Goal: Task Accomplishment & Management: Complete application form

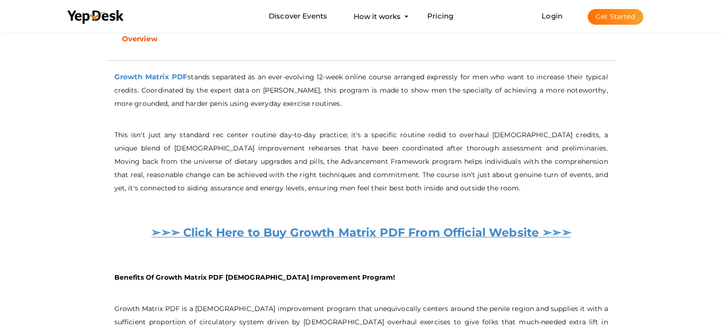
scroll to position [431, 0]
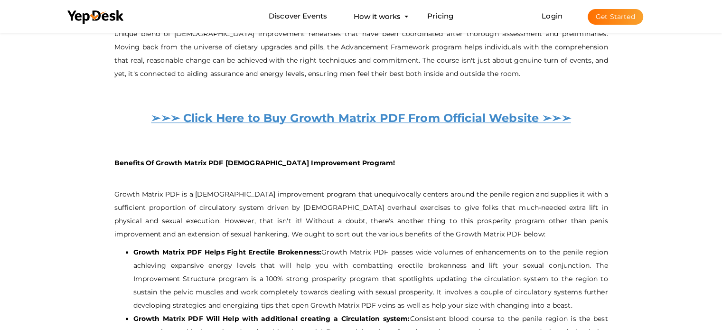
click at [275, 159] on b "Benefits Of Growth Matrix PDF Male Improvement Program!" at bounding box center [254, 163] width 281 height 9
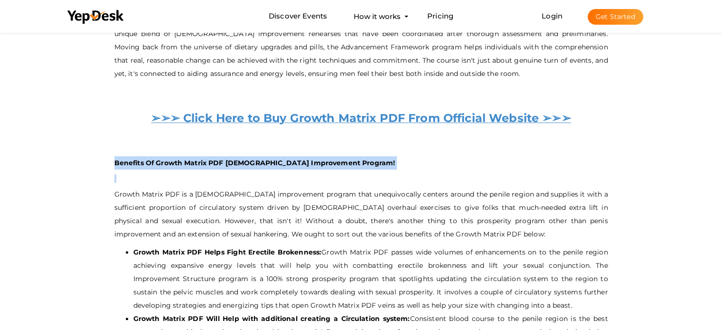
click at [275, 159] on b "Benefits Of Growth Matrix PDF Male Improvement Program!" at bounding box center [254, 163] width 281 height 9
click at [302, 159] on b "Benefits Of Growth Matrix PDF Male Improvement Program!" at bounding box center [254, 163] width 281 height 9
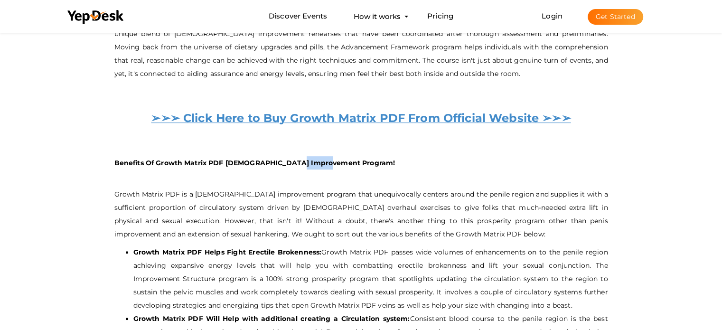
click at [302, 159] on b "Benefits Of Growth Matrix PDF Male Improvement Program!" at bounding box center [254, 163] width 281 height 9
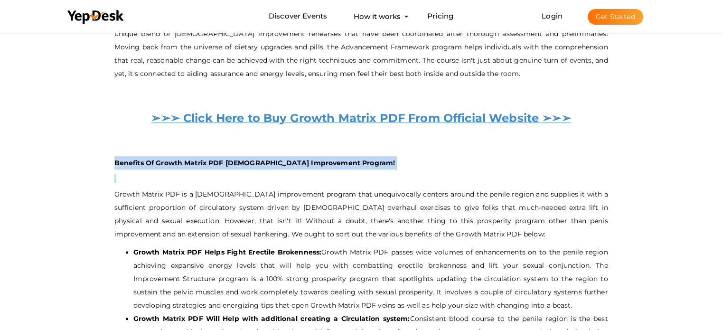
click at [302, 159] on b "Benefits Of Growth Matrix PDF Male Improvement Program!" at bounding box center [254, 163] width 281 height 9
click at [268, 159] on b "Benefits Of Growth Matrix PDF Male Improvement Program!" at bounding box center [254, 163] width 281 height 9
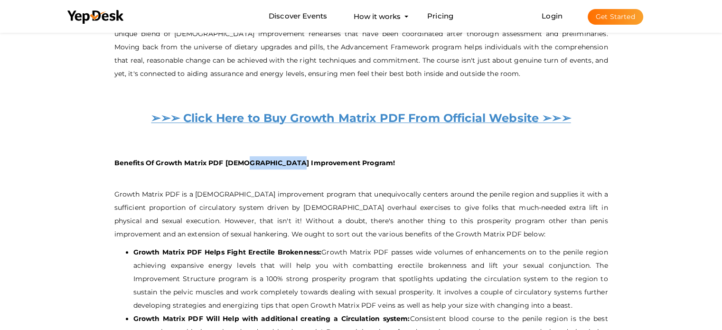
click at [268, 159] on b "Benefits Of Growth Matrix PDF Male Improvement Program!" at bounding box center [254, 163] width 281 height 9
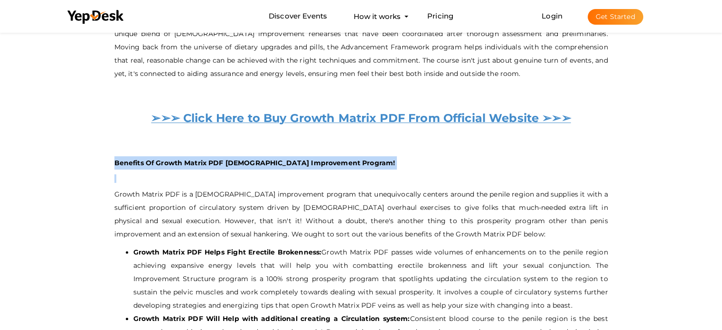
click at [268, 159] on b "Benefits Of Growth Matrix PDF Male Improvement Program!" at bounding box center [254, 163] width 281 height 9
click at [218, 159] on b "Benefits Of Growth Matrix PDF Male Improvement Program!" at bounding box center [254, 163] width 281 height 9
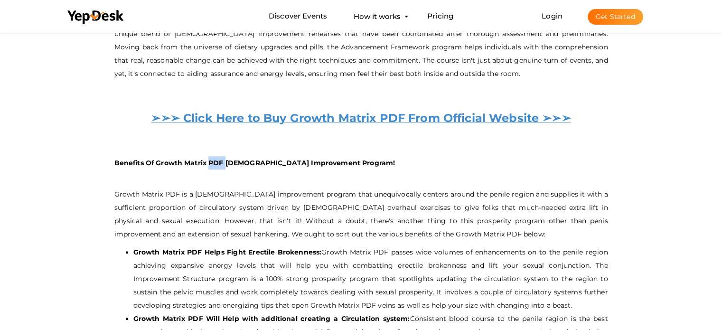
click at [218, 159] on b "Benefits Of Growth Matrix PDF Male Improvement Program!" at bounding box center [254, 163] width 281 height 9
click at [279, 160] on b "Benefits Of Growth Matrix PDF Male Improvement Program!" at bounding box center [254, 163] width 281 height 9
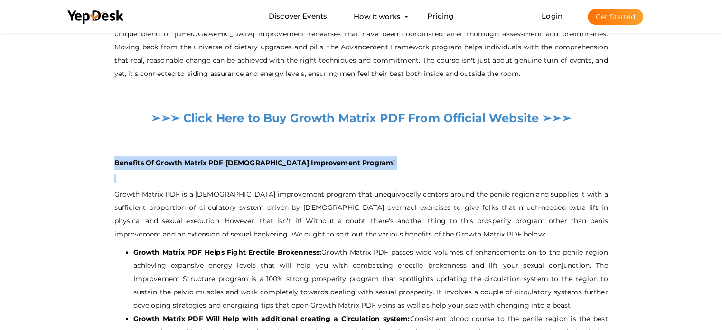
click at [279, 160] on b "Benefits Of Growth Matrix PDF Male Improvement Program!" at bounding box center [254, 163] width 281 height 9
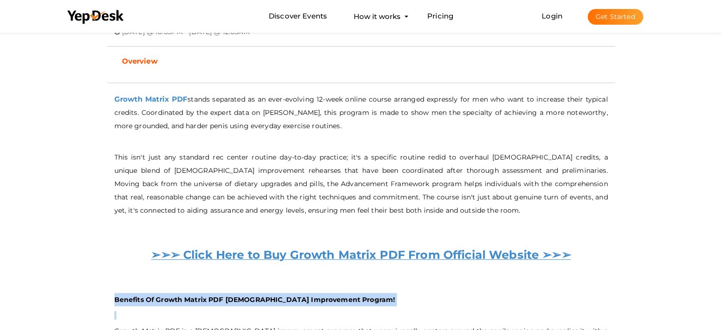
scroll to position [294, 0]
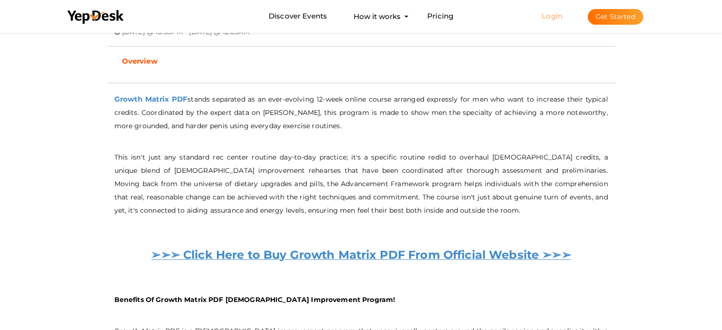
click at [558, 17] on link "Login" at bounding box center [552, 15] width 21 height 9
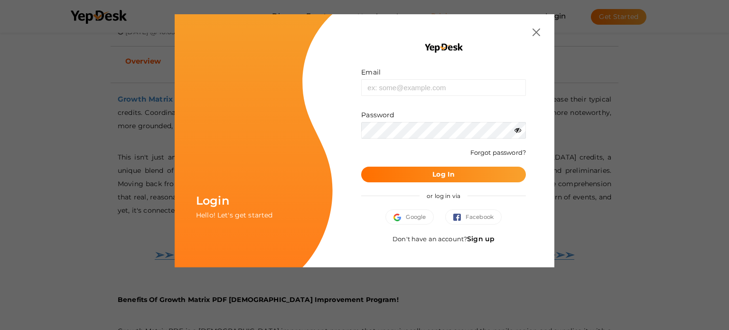
click at [437, 22] on div "Email Invalid email. Password Wrong Credentials Forgot password? Log In or log …" at bounding box center [444, 140] width 222 height 253
click at [541, 27] on div "Email Invalid email. Password Wrong Credentials Forgot password? Log In or log …" at bounding box center [444, 140] width 222 height 253
click at [534, 32] on img at bounding box center [537, 32] width 8 height 8
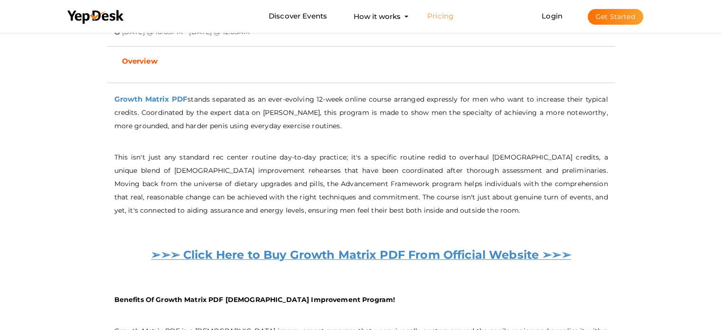
click at [430, 18] on link "Pricing" at bounding box center [440, 17] width 26 height 18
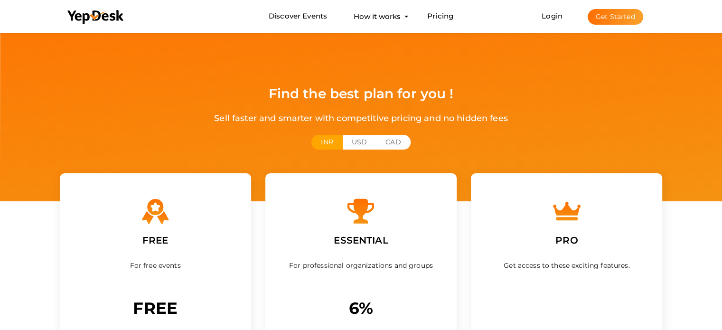
scroll to position [110, 0]
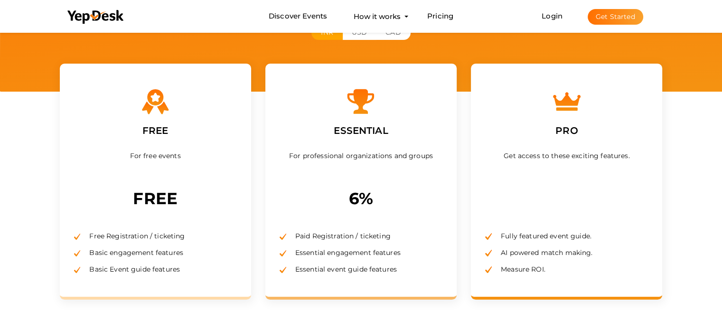
click at [135, 234] on span "Free Registration / ticketing" at bounding box center [133, 236] width 103 height 9
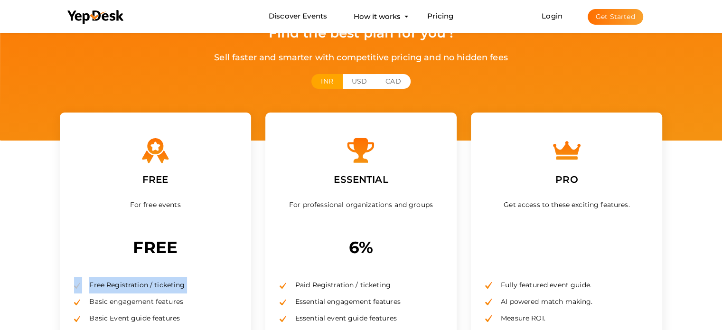
scroll to position [0, 0]
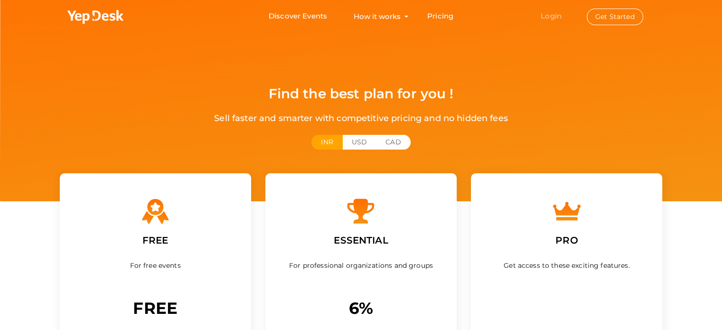
click at [556, 15] on link "Login" at bounding box center [551, 15] width 21 height 9
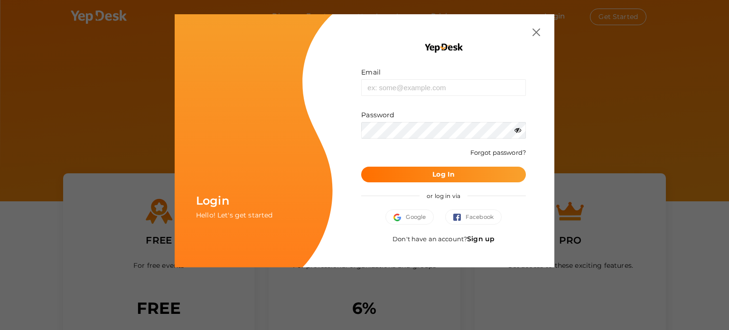
click at [478, 236] on link "Sign up" at bounding box center [481, 238] width 28 height 9
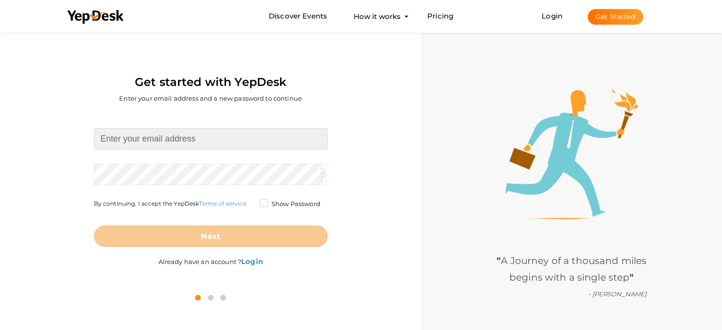
click at [215, 142] on input at bounding box center [211, 138] width 234 height 21
type input "[EMAIL_ADDRESS][DOMAIN_NAME]"
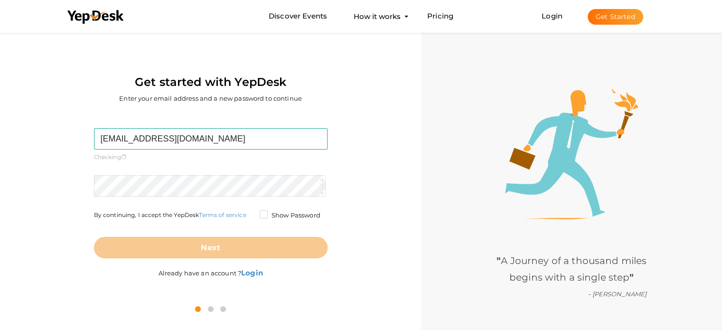
click at [174, 172] on form "ravibrightrouteconsulting@gmail.com Required. Invalid email. Checking You alrea…" at bounding box center [211, 193] width 234 height 130
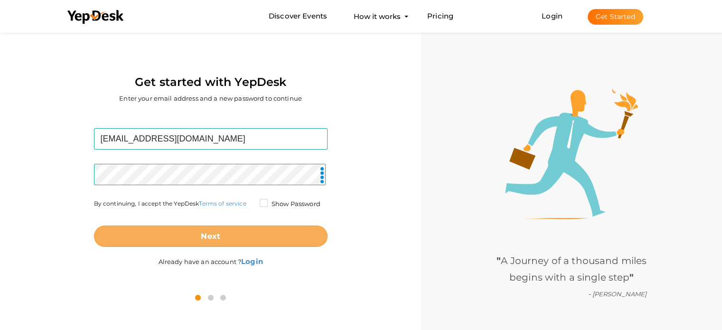
click at [224, 243] on button "Next" at bounding box center [211, 235] width 234 height 21
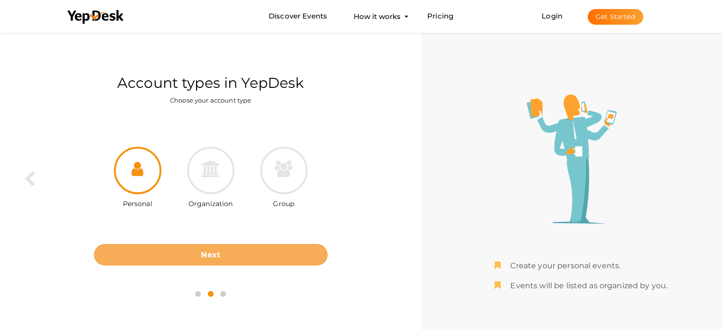
click at [254, 261] on button "Next" at bounding box center [211, 254] width 234 height 21
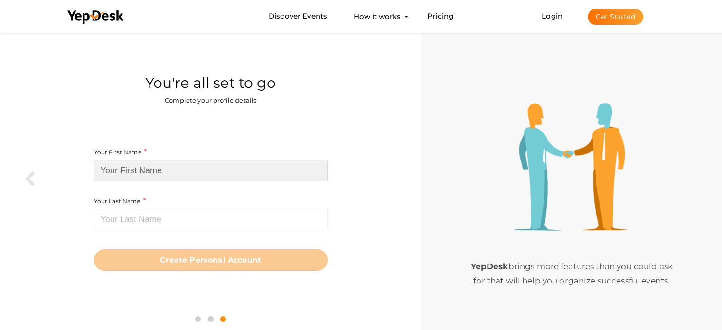
click at [197, 165] on input at bounding box center [211, 170] width 234 height 21
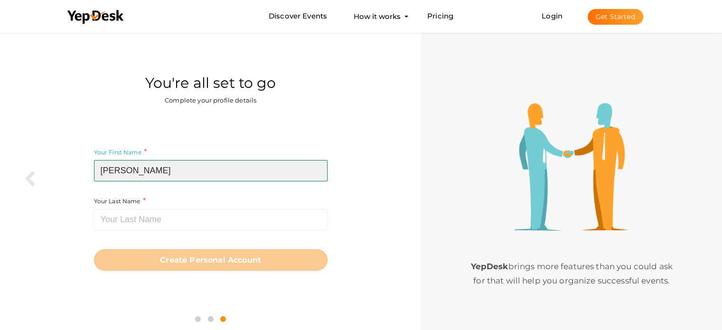
click at [197, 165] on input "Tanya" at bounding box center [211, 170] width 234 height 21
click at [197, 165] on input "Tanya SHarma" at bounding box center [211, 170] width 234 height 21
type input "[PERSON_NAME]"
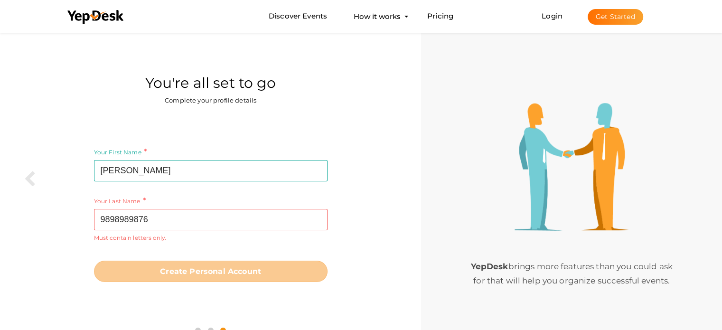
click at [193, 235] on small "Must contain letters only." at bounding box center [211, 238] width 234 height 8
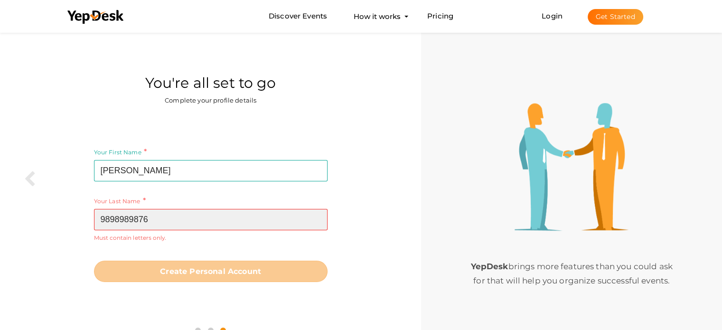
click at [187, 223] on input "9898989876" at bounding box center [211, 219] width 234 height 21
type input "987654356778888="
type input "9898989876"
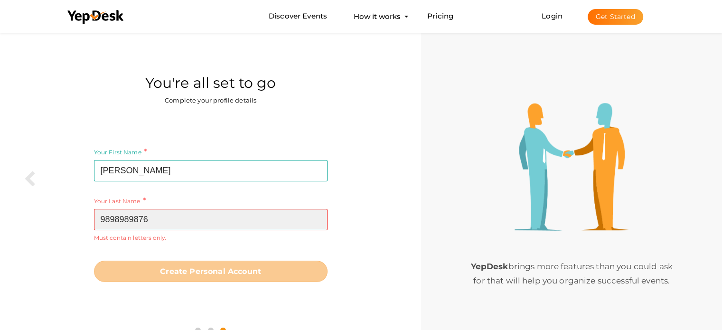
drag, startPoint x: 211, startPoint y: 229, endPoint x: 152, endPoint y: 220, distance: 59.5
click at [152, 220] on input "9898989876" at bounding box center [211, 219] width 234 height 21
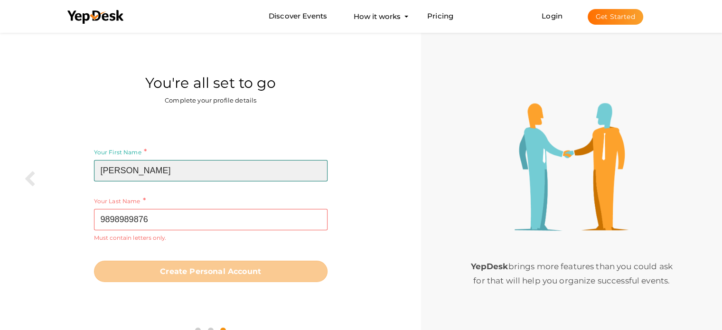
click at [143, 170] on input "[PERSON_NAME]" at bounding box center [211, 170] width 234 height 21
type input "Tanya"
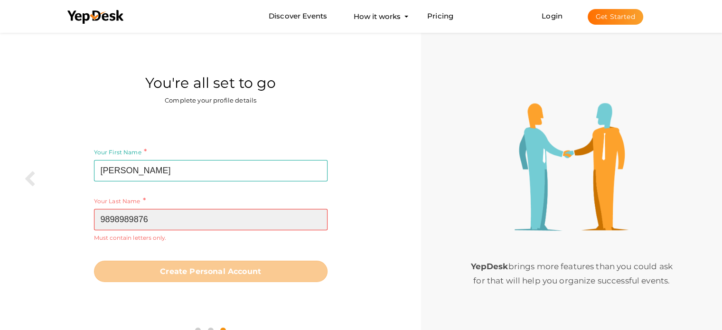
paste input "Sharma"
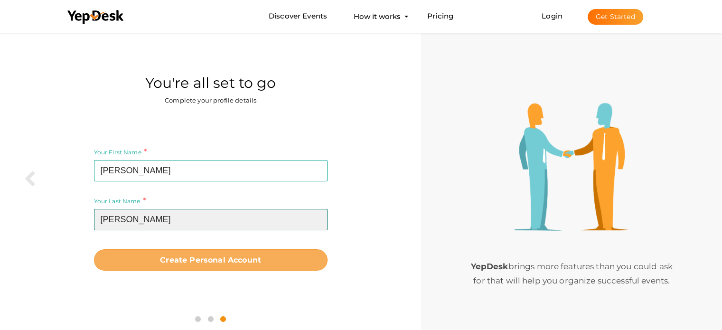
type input "Sharma"
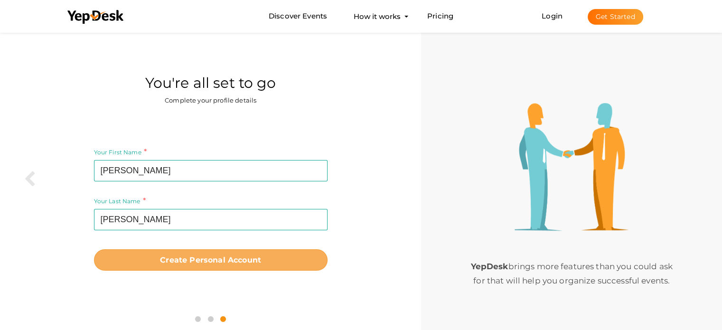
click at [173, 268] on button "Create Personal Account" at bounding box center [211, 259] width 234 height 21
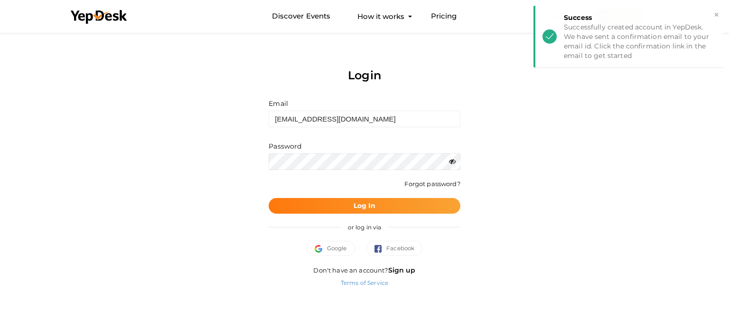
click at [418, 207] on button "Log In" at bounding box center [364, 206] width 191 height 16
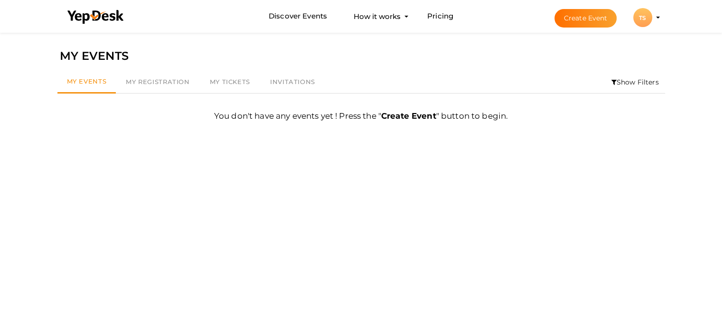
click at [576, 19] on button "Create Event" at bounding box center [585, 18] width 63 height 19
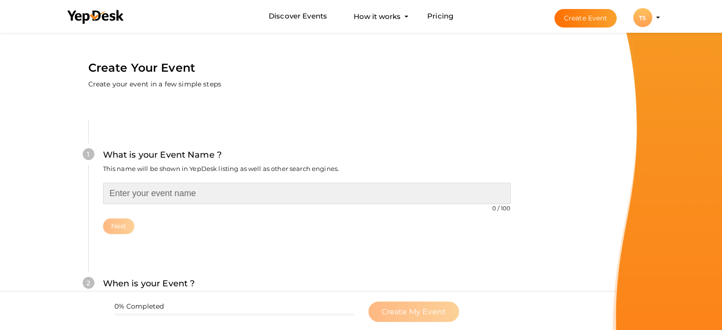
click at [242, 190] on input "text" at bounding box center [307, 193] width 408 height 21
paste input "Everything About the NEXT Exam 2026 for MBBS Aspirants"
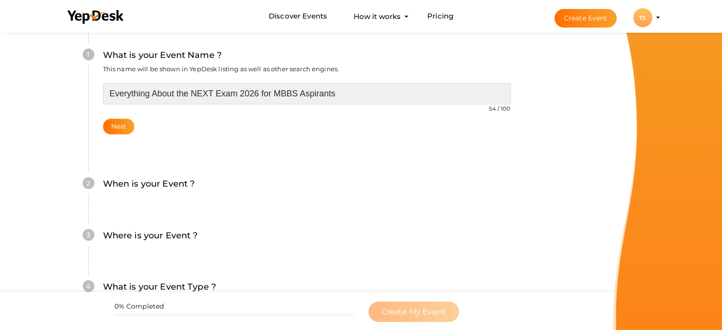
scroll to position [100, 0]
type input "Everything About the NEXT Exam 2026 for MBBS Aspirants"
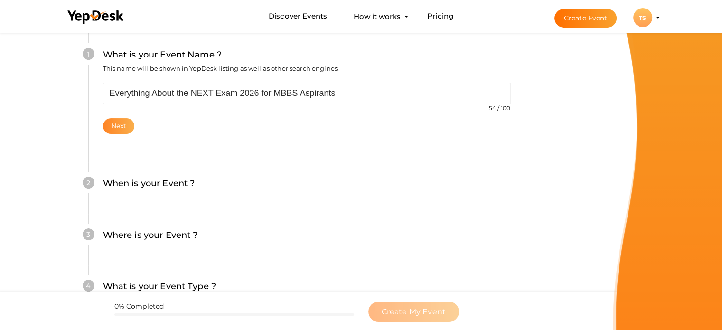
click at [119, 131] on button "Next" at bounding box center [119, 126] width 32 height 16
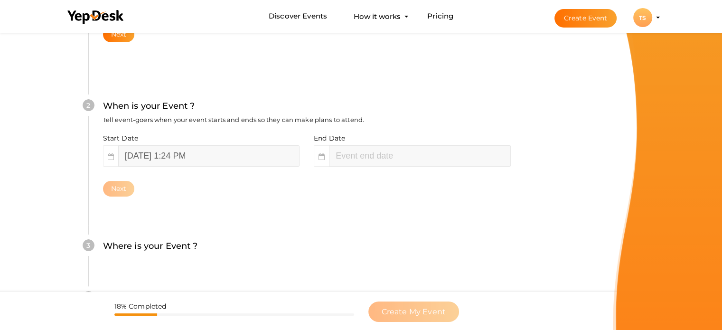
scroll to position [195, 0]
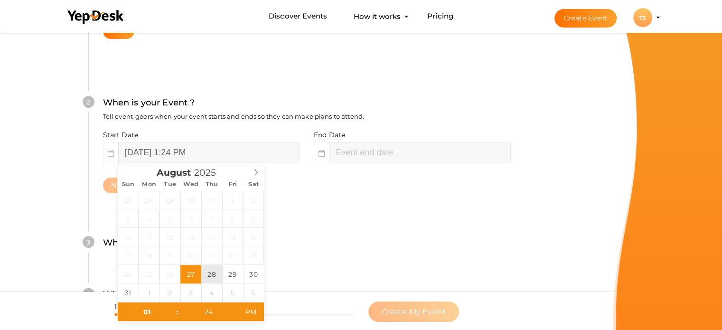
type input "[DATE] 1:24 PM"
type input "03"
type input "24"
type input "[DATE] 3:24 PM"
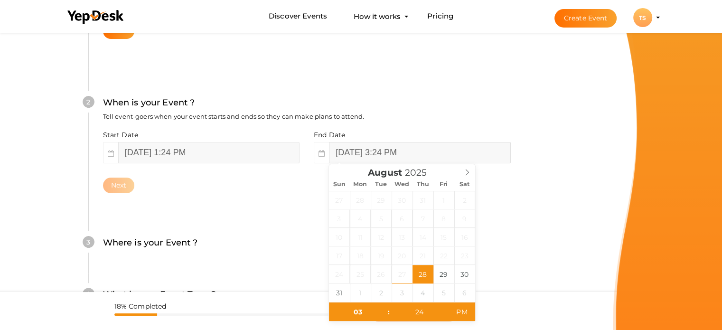
click at [375, 153] on input "[DATE] 3:24 PM" at bounding box center [419, 152] width 181 height 21
click at [468, 175] on icon at bounding box center [467, 172] width 7 height 7
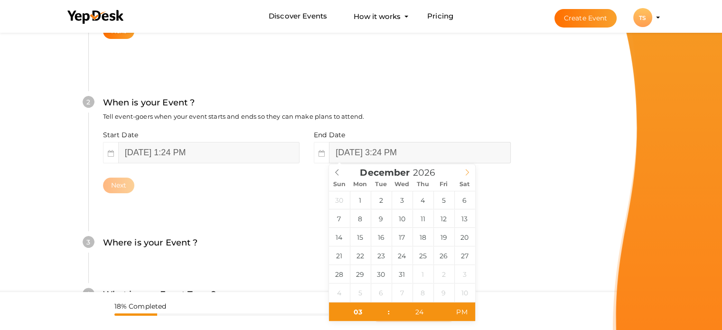
click at [468, 175] on icon at bounding box center [467, 172] width 7 height 7
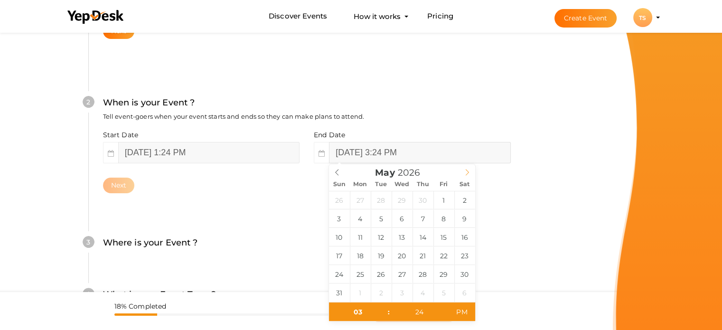
click at [468, 175] on icon at bounding box center [467, 172] width 7 height 7
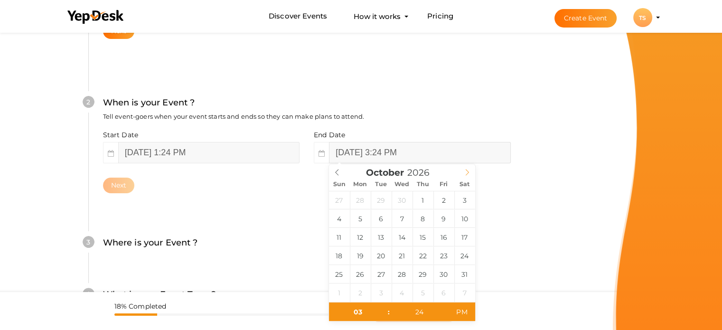
click at [468, 175] on icon at bounding box center [467, 172] width 7 height 7
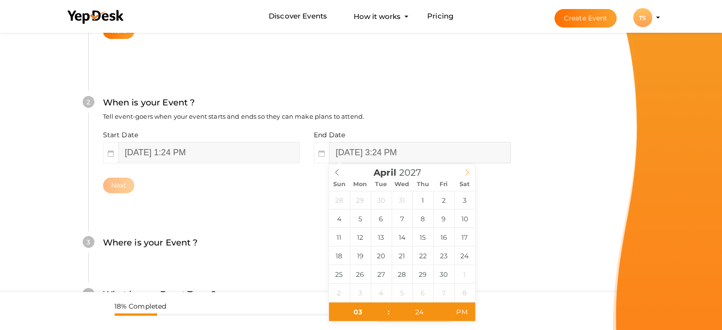
click at [468, 175] on icon at bounding box center [467, 172] width 7 height 7
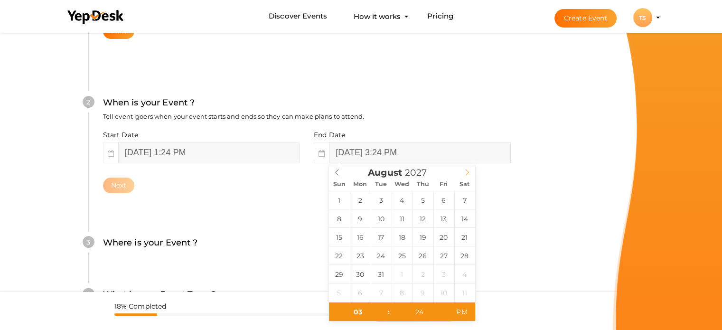
click at [468, 175] on icon at bounding box center [467, 172] width 7 height 7
type input "2028"
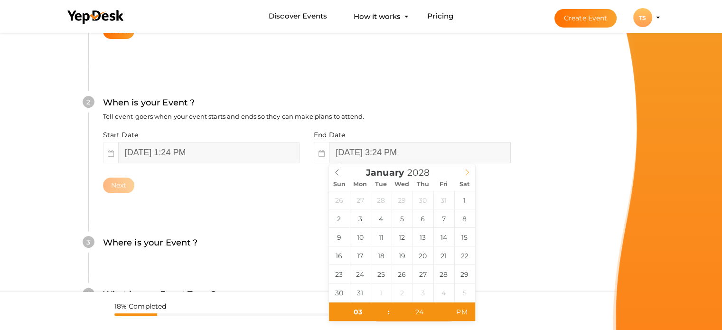
click at [468, 175] on icon at bounding box center [467, 172] width 7 height 7
drag, startPoint x: 468, startPoint y: 175, endPoint x: 384, endPoint y: 269, distance: 125.4
click at [384, 269] on div "[DATE] Sun Mon Tue Wed Thu Fri Sat 30 31 1 2 3 4 5 6 7 8 9 10 11 12 13 14 15 16…" at bounding box center [402, 242] width 146 height 157
type input "[DATE] 3:24 PM"
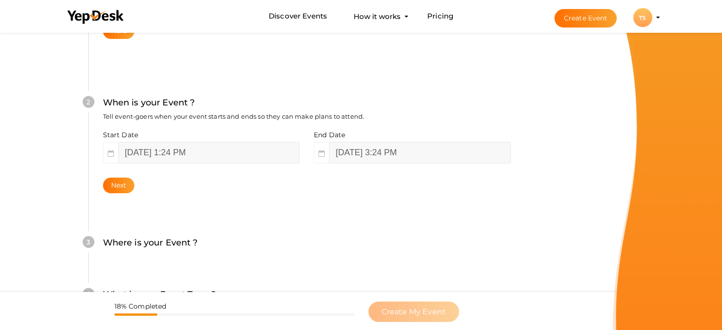
click at [520, 239] on div "3 Where is your Event ? Tell event-goers where your event location is. Venue On…" at bounding box center [306, 248] width 437 height 52
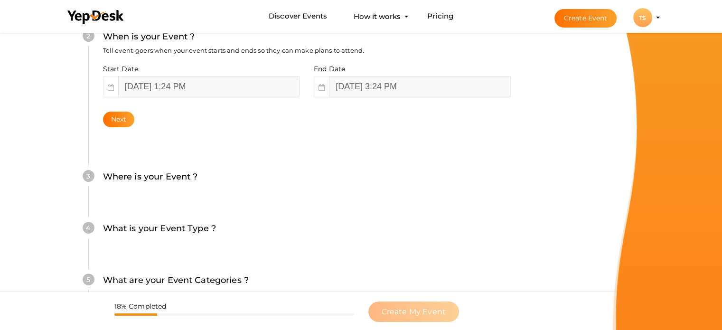
scroll to position [262, 0]
click at [126, 117] on button "Next" at bounding box center [119, 119] width 32 height 16
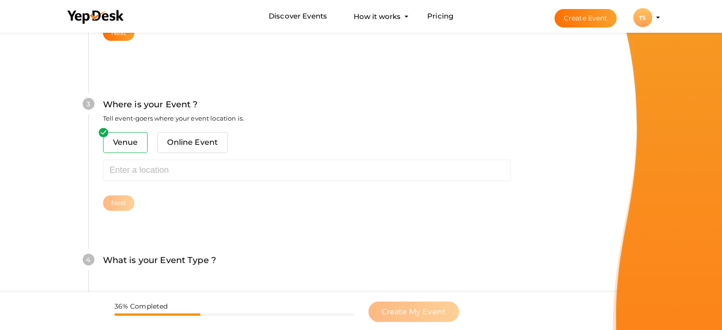
scroll to position [349, 0]
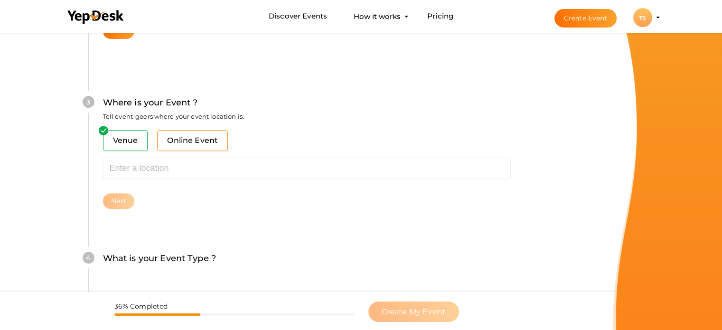
click at [187, 137] on span "Online Event" at bounding box center [192, 140] width 71 height 21
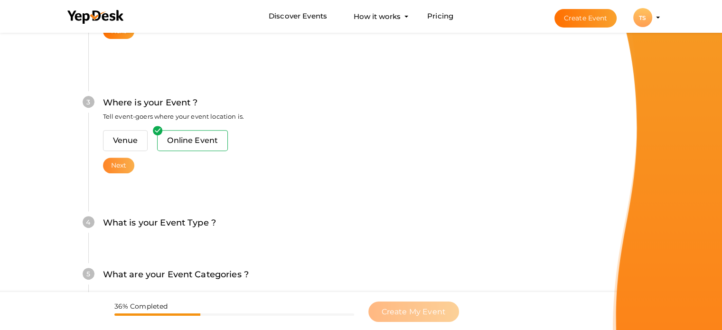
click at [113, 170] on button "Next" at bounding box center [119, 166] width 32 height 16
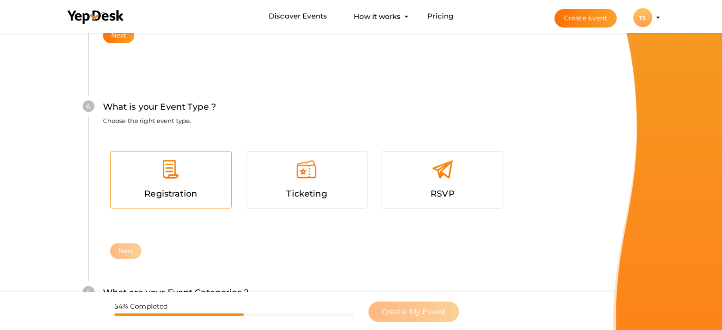
scroll to position [484, 0]
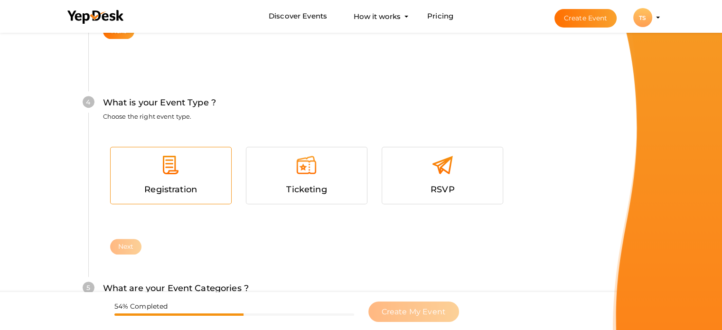
click at [162, 155] on img at bounding box center [170, 164] width 21 height 21
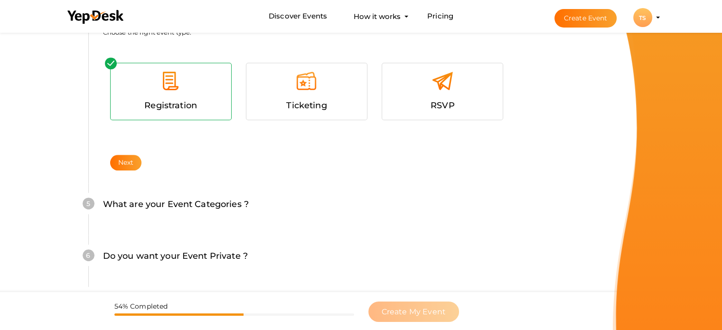
scroll to position [569, 0]
click at [123, 161] on button "Next" at bounding box center [126, 162] width 32 height 16
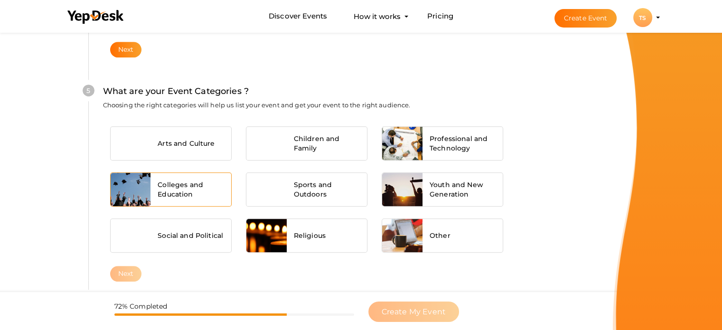
scroll to position [683, 0]
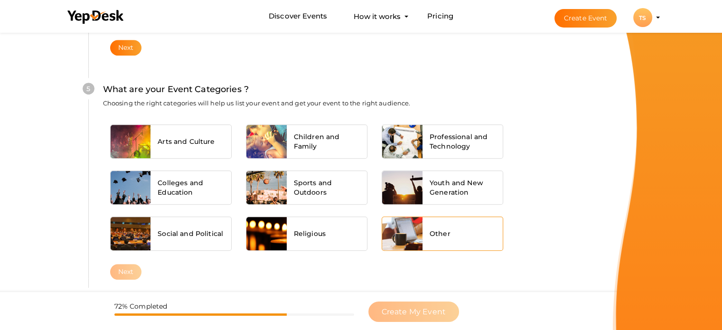
click at [436, 239] on div "Other" at bounding box center [462, 233] width 81 height 33
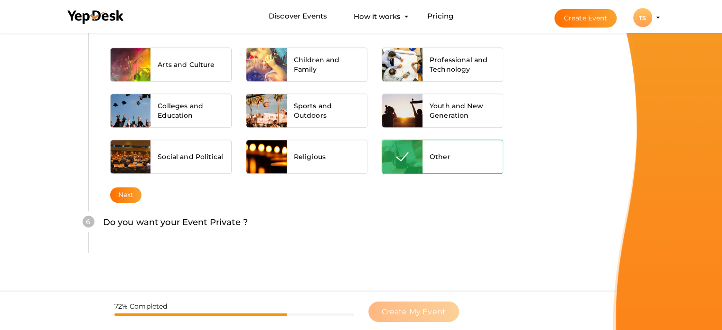
scroll to position [761, 0]
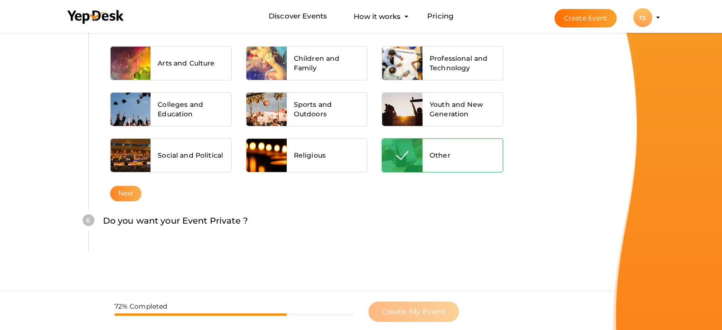
click at [124, 196] on button "Next" at bounding box center [126, 194] width 32 height 16
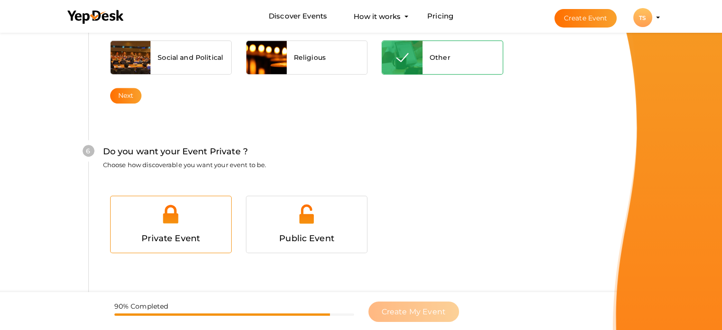
scroll to position [891, 0]
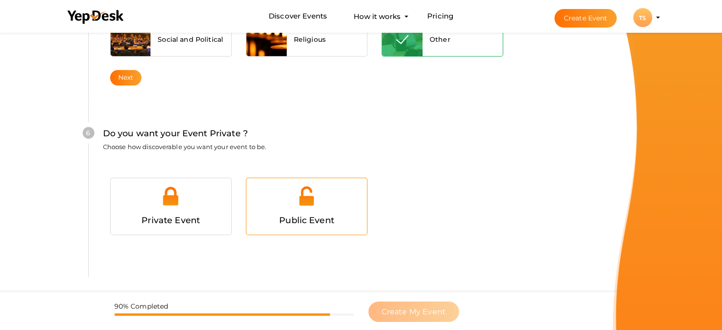
click at [310, 206] on div at bounding box center [306, 199] width 106 height 28
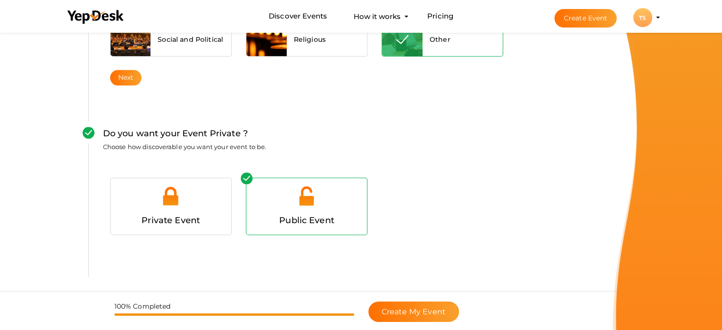
scroll to position [929, 0]
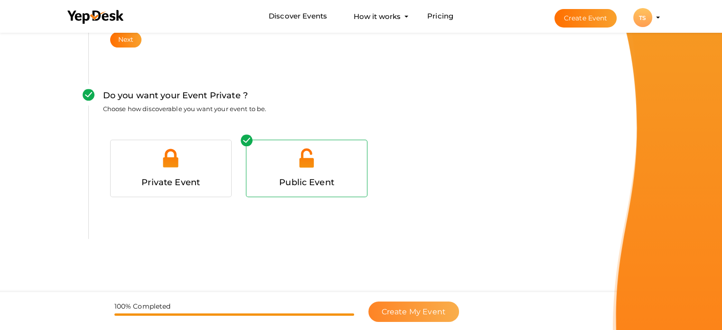
click at [402, 311] on span "Create My Event" at bounding box center [414, 311] width 64 height 9
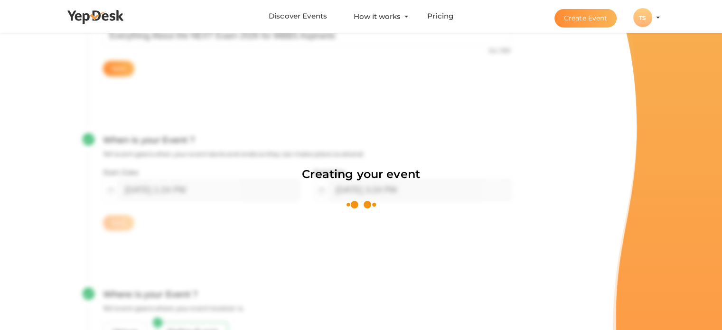
scroll to position [142, 0]
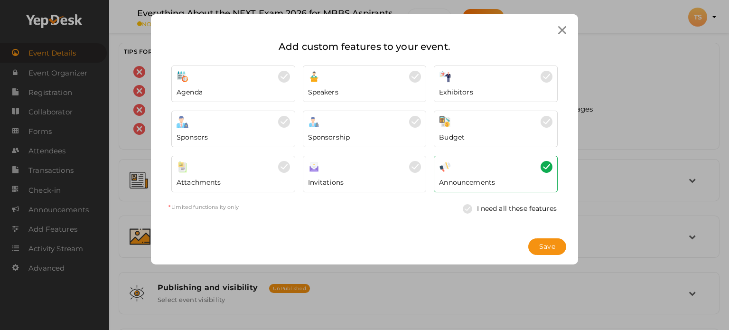
click at [256, 178] on div "Attachments" at bounding box center [233, 180] width 113 height 14
click at [469, 209] on img at bounding box center [470, 208] width 14 height 9
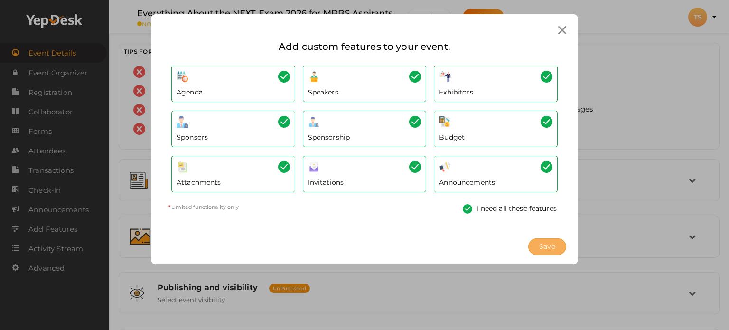
click at [536, 241] on button "Save" at bounding box center [547, 246] width 38 height 17
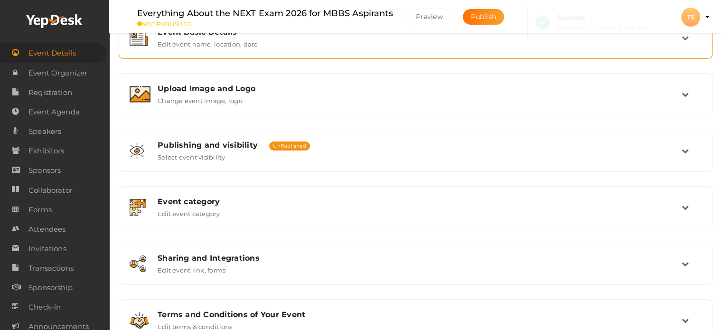
scroll to position [142, 0]
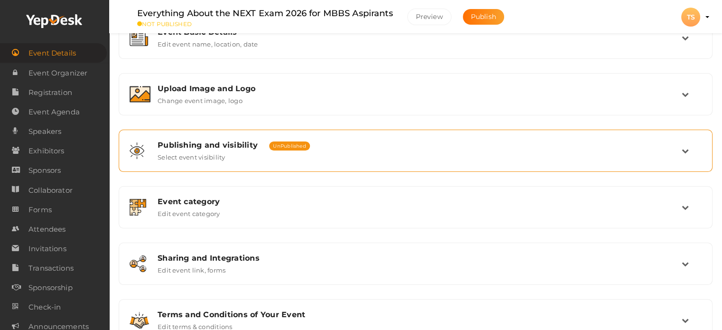
click at [279, 153] on div "Publishing and visibility Published UnPublished Select event visibility" at bounding box center [415, 150] width 531 height 20
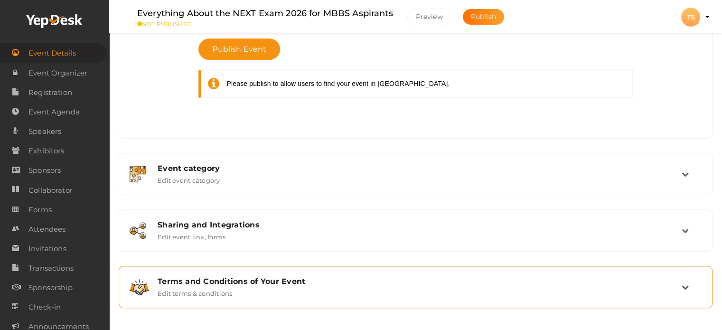
scroll to position [449, 0]
click at [499, 272] on div "Terms and Conditions of Your Event Edit terms & conditions" at bounding box center [415, 288] width 583 height 32
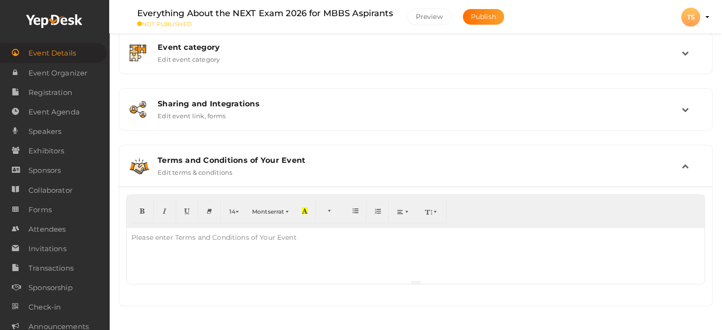
scroll to position [295, 0]
click at [289, 254] on div at bounding box center [416, 255] width 578 height 52
paste div
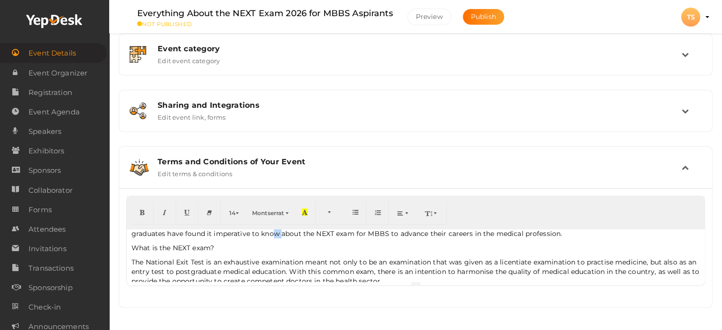
scroll to position [11, 0]
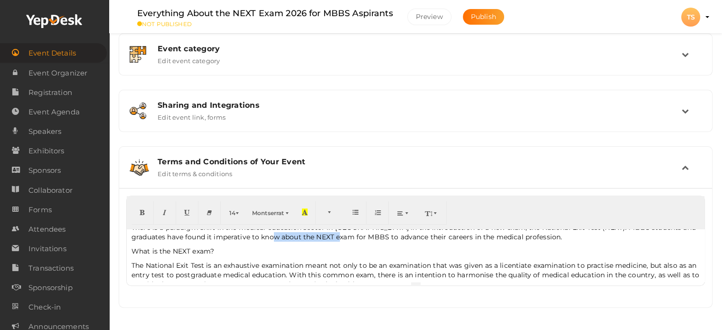
drag, startPoint x: 262, startPoint y: 235, endPoint x: 333, endPoint y: 237, distance: 70.7
click at [333, 237] on p "There is a paradigm shift in the medical education sector in [GEOGRAPHIC_DATA] …" at bounding box center [415, 232] width 568 height 19
type input "NEXT exam for MBBS"
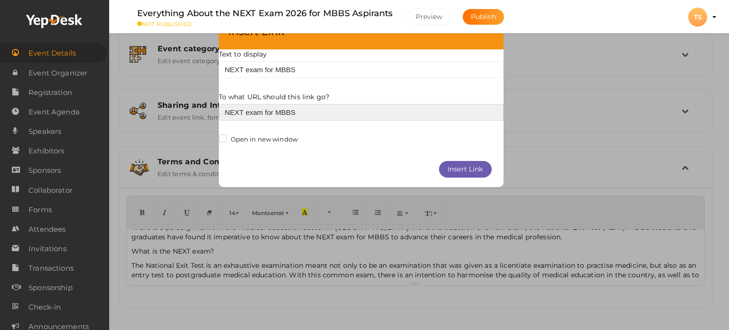
click at [283, 111] on input "NEXT exam for MBBS" at bounding box center [361, 112] width 285 height 17
paste input "[URL][DOMAIN_NAME]"
click at [283, 111] on input "NEXT exam for MBBS" at bounding box center [361, 112] width 285 height 17
type input "[URL][DOMAIN_NAME]"
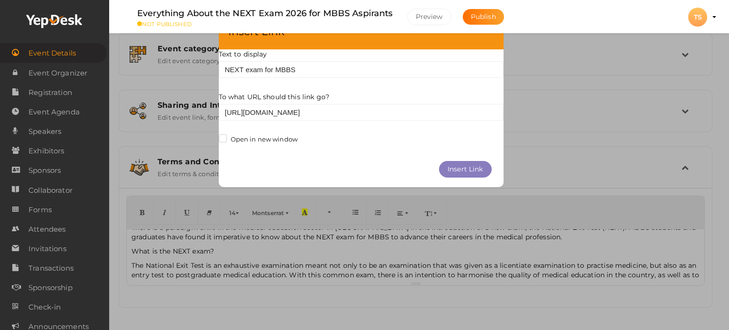
click at [460, 173] on button "Insert Link" at bounding box center [465, 169] width 53 height 17
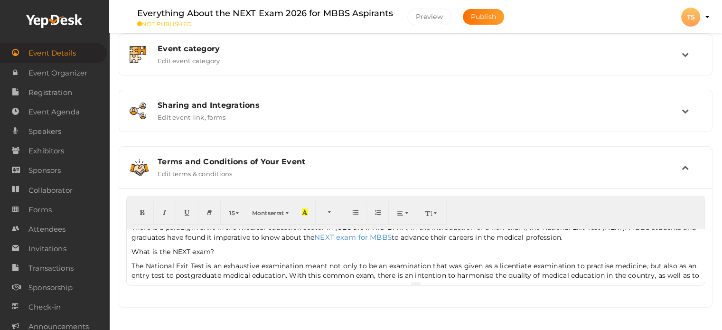
click at [385, 262] on p "The National Exit Test is an exhaustive examination meant not only to be an exa…" at bounding box center [415, 275] width 568 height 28
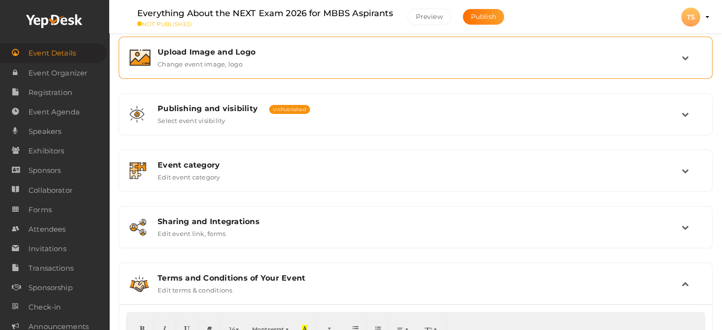
scroll to position [177, 0]
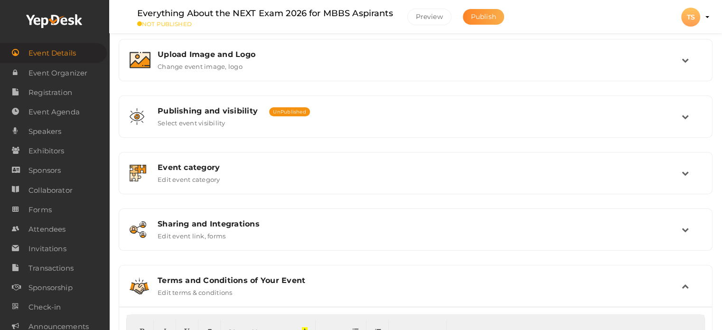
click at [479, 19] on span "Publish" at bounding box center [483, 16] width 25 height 9
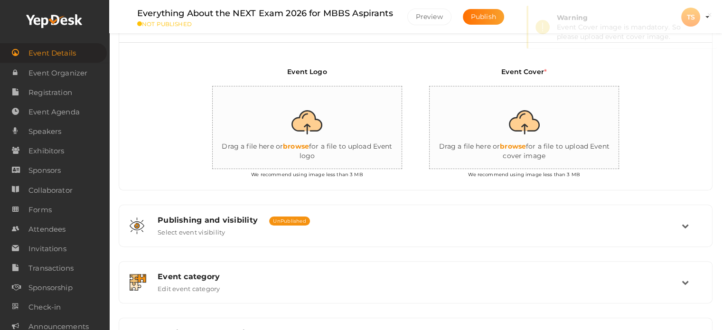
click at [307, 137] on input "file" at bounding box center [308, 127] width 190 height 83
type input "C:\fakepath\abroad.jpg"
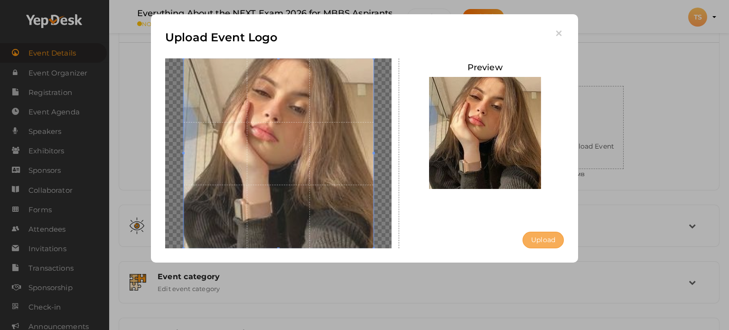
click at [534, 234] on button "Upload" at bounding box center [543, 240] width 41 height 17
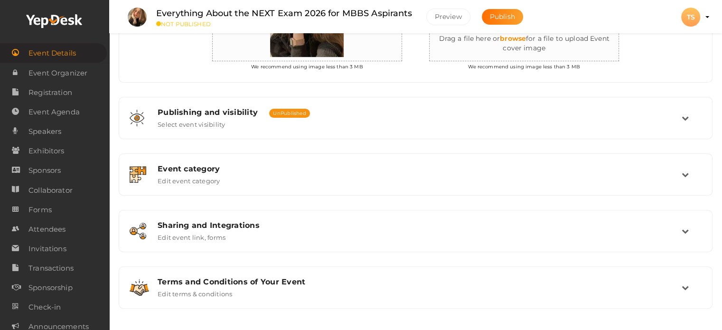
scroll to position [321, 0]
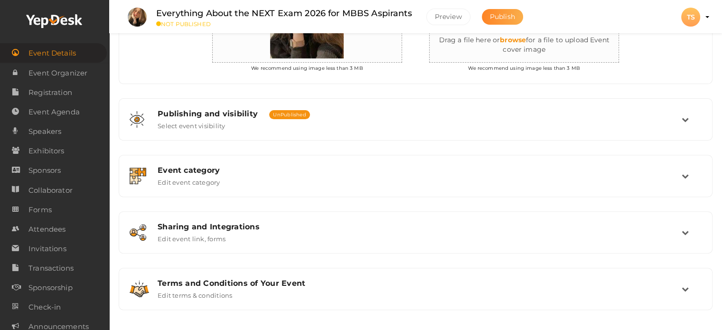
click at [516, 21] on button "Publish" at bounding box center [502, 17] width 41 height 16
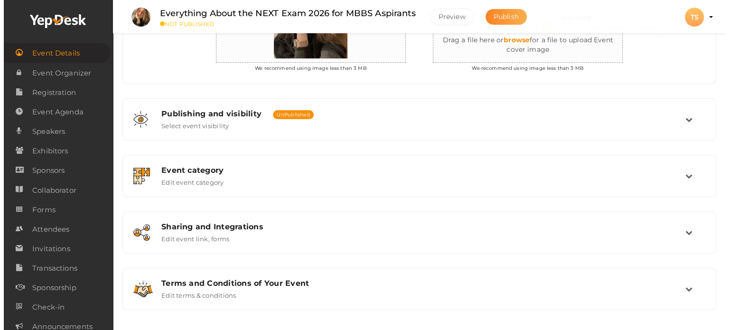
scroll to position [215, 0]
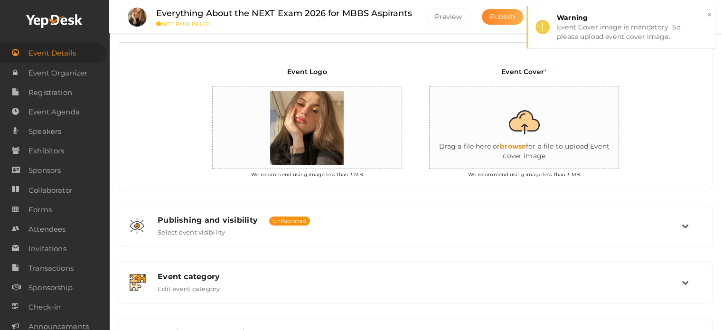
click at [497, 19] on span "Publish" at bounding box center [502, 16] width 25 height 9
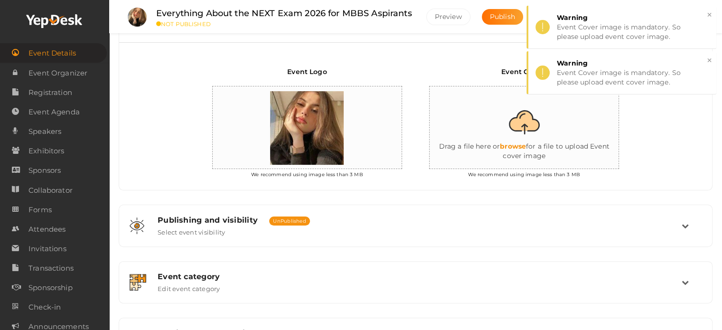
click at [503, 136] on input "file" at bounding box center [525, 127] width 190 height 83
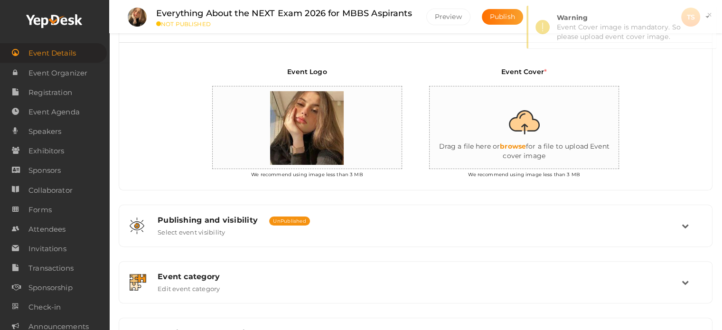
type input "C:\fakepath\about NEET Exam 2025.png"
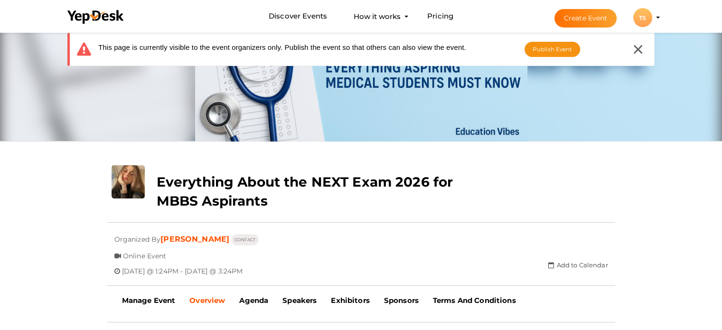
scroll to position [55, 0]
